Goal: Find specific page/section: Find specific page/section

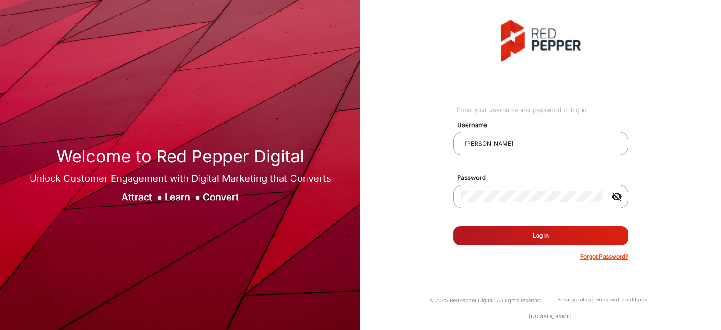
click at [522, 230] on button "Log In" at bounding box center [540, 235] width 175 height 19
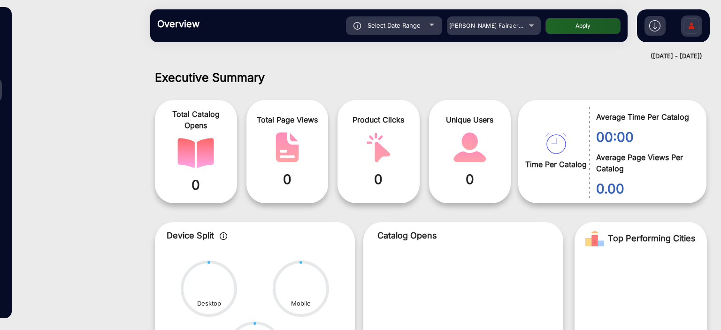
scroll to position [7, 0]
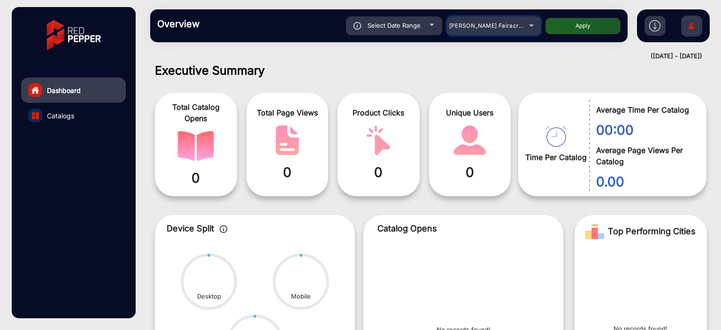
click at [482, 24] on span "[PERSON_NAME] Fairacre Farms" at bounding box center [495, 25] width 93 height 7
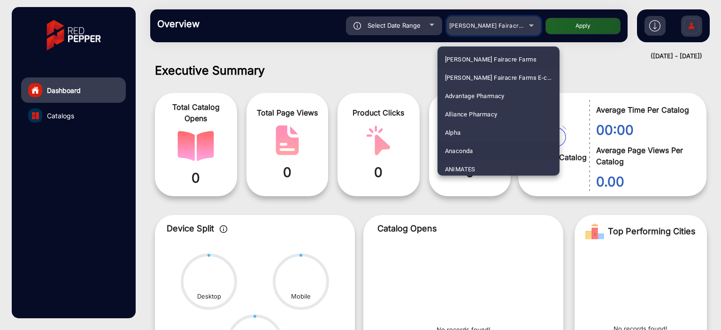
scroll to position [94, 0]
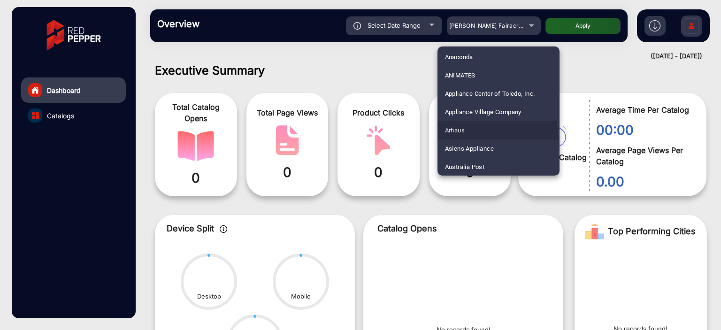
click at [481, 131] on mat-option "Arhaus" at bounding box center [498, 130] width 122 height 18
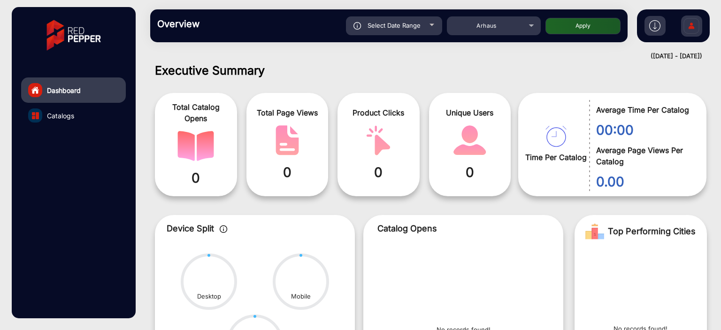
click at [569, 29] on button "Apply" at bounding box center [582, 26] width 75 height 16
type input "[DATE]"
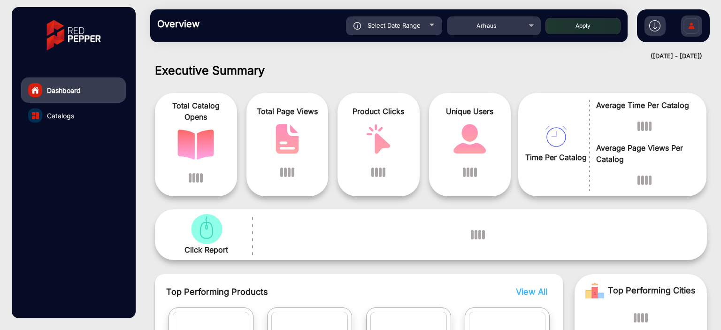
click at [89, 113] on link "Catalogs" at bounding box center [73, 115] width 105 height 25
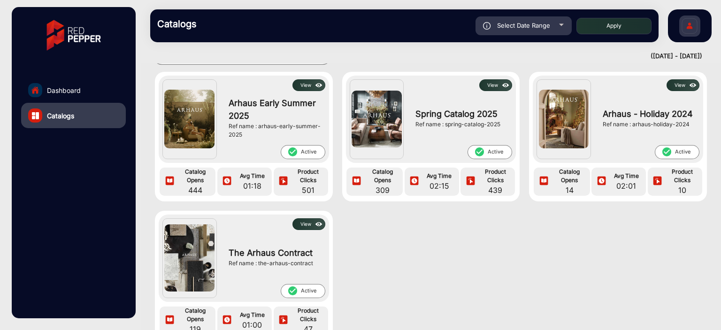
scroll to position [47, 0]
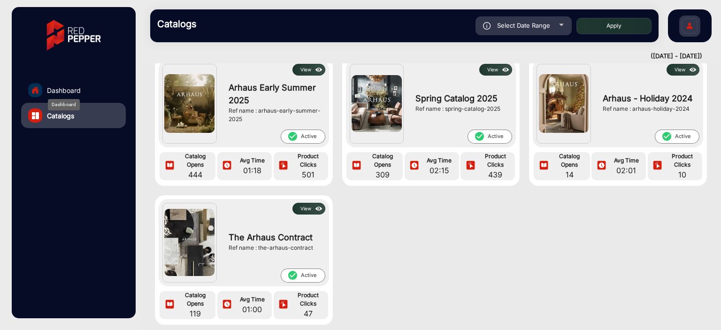
click at [62, 86] on span "Dashboard" at bounding box center [64, 90] width 34 height 10
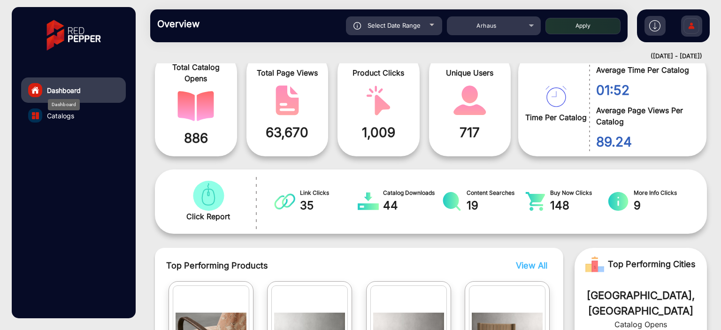
scroll to position [7, 0]
